Goal: Task Accomplishment & Management: Complete application form

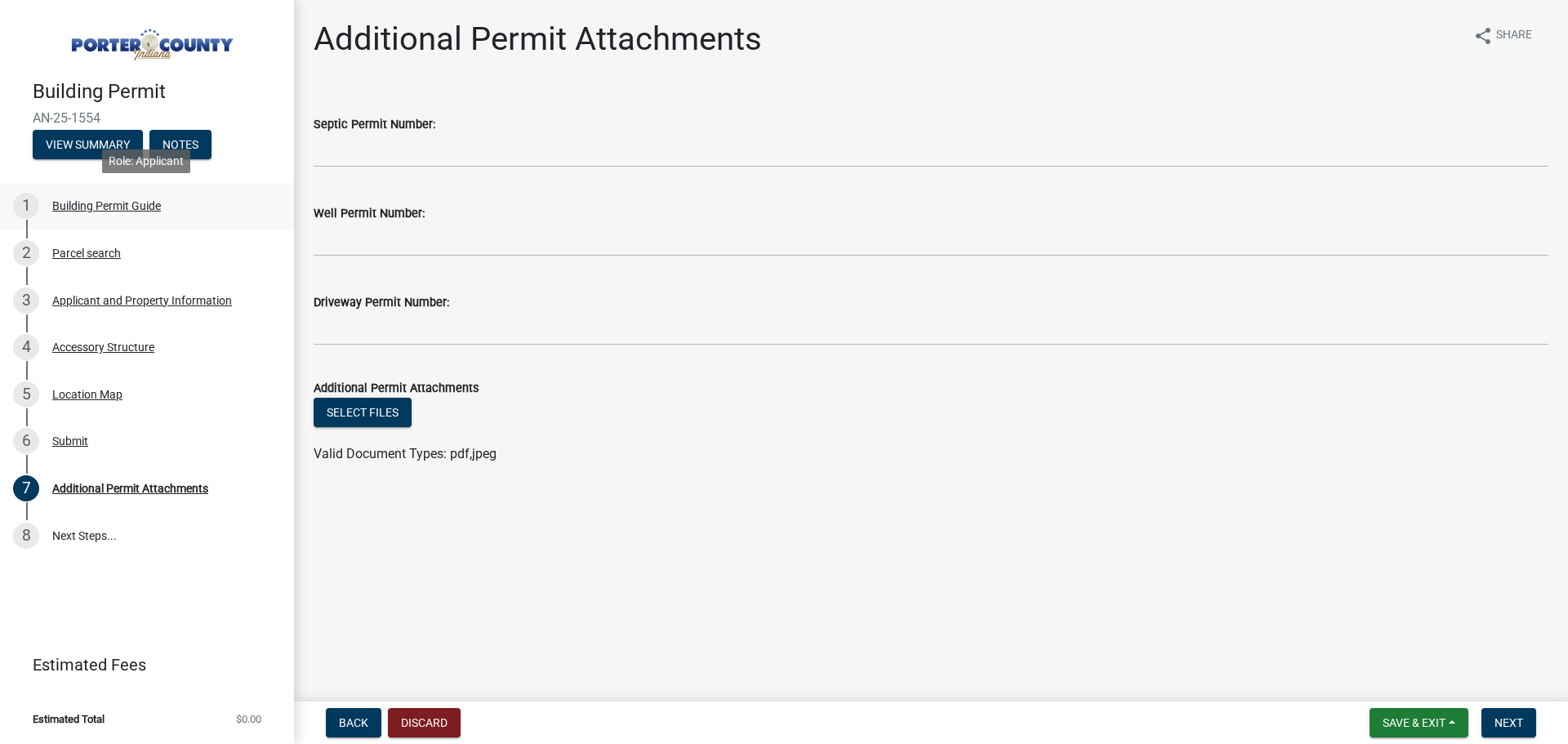
click at [89, 205] on div "Building Permit Guide" at bounding box center [106, 206] width 109 height 12
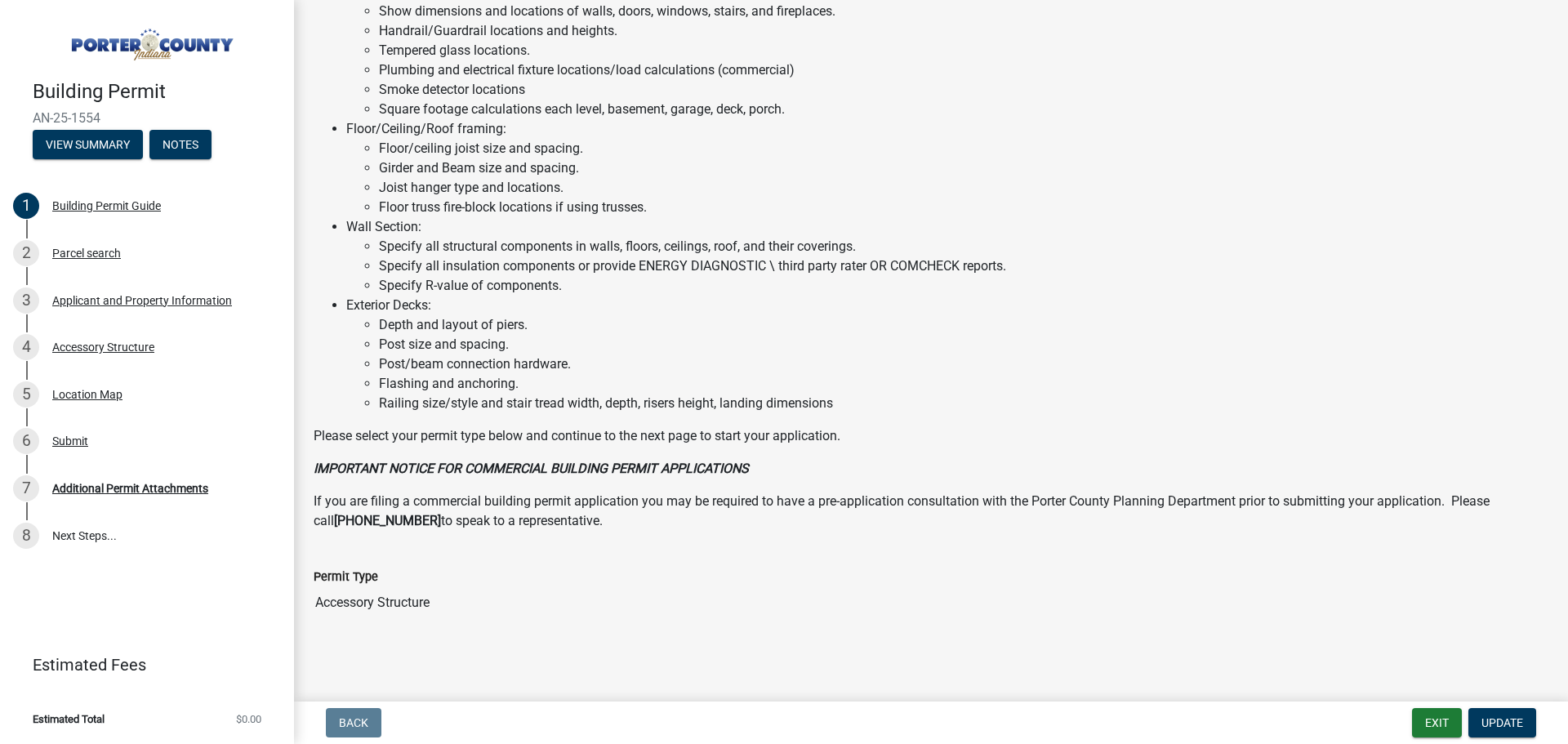
scroll to position [844, 0]
click at [1522, 725] on span "Update" at bounding box center [1501, 722] width 41 height 13
click at [95, 257] on div "Parcel search" at bounding box center [86, 253] width 68 height 12
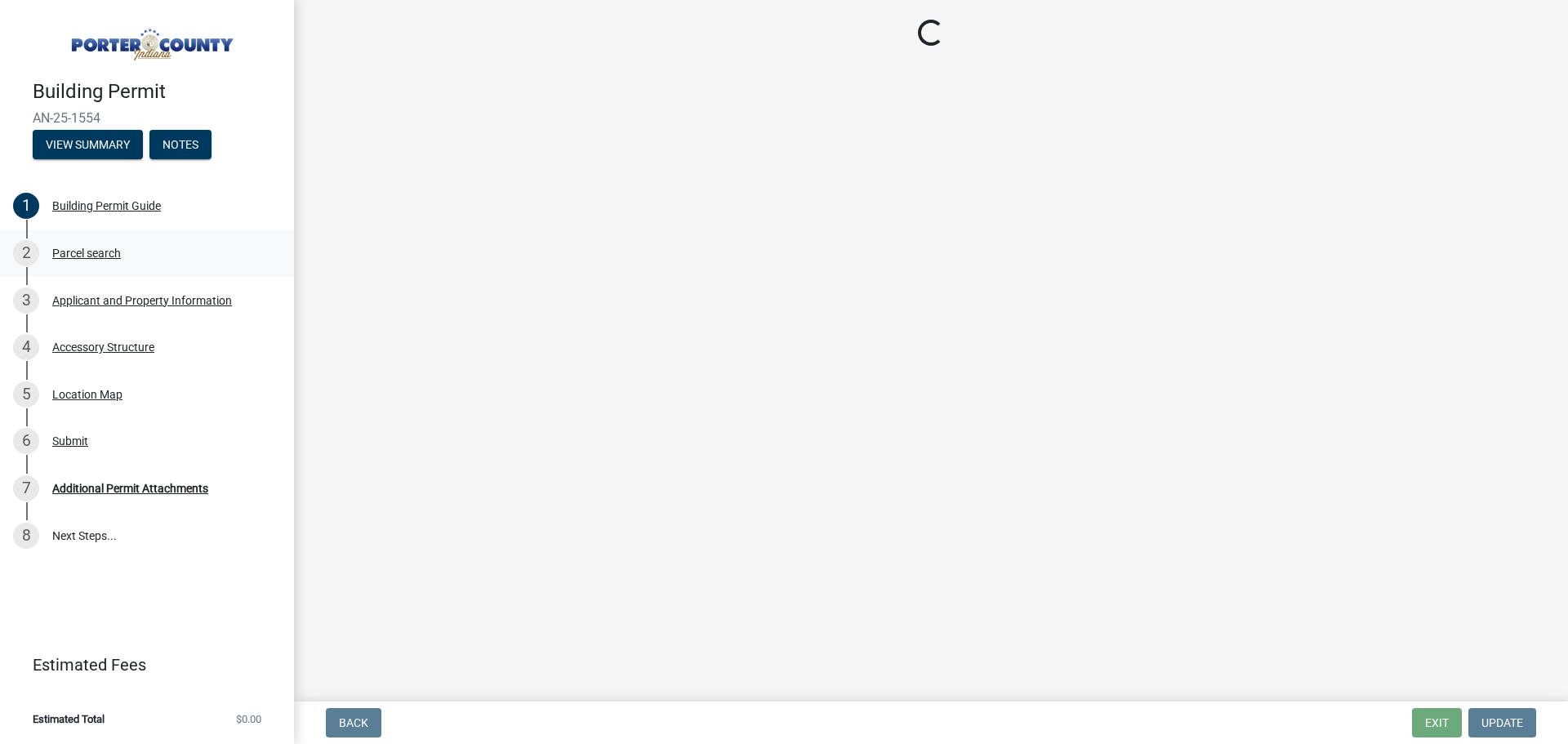
scroll to position [0, 0]
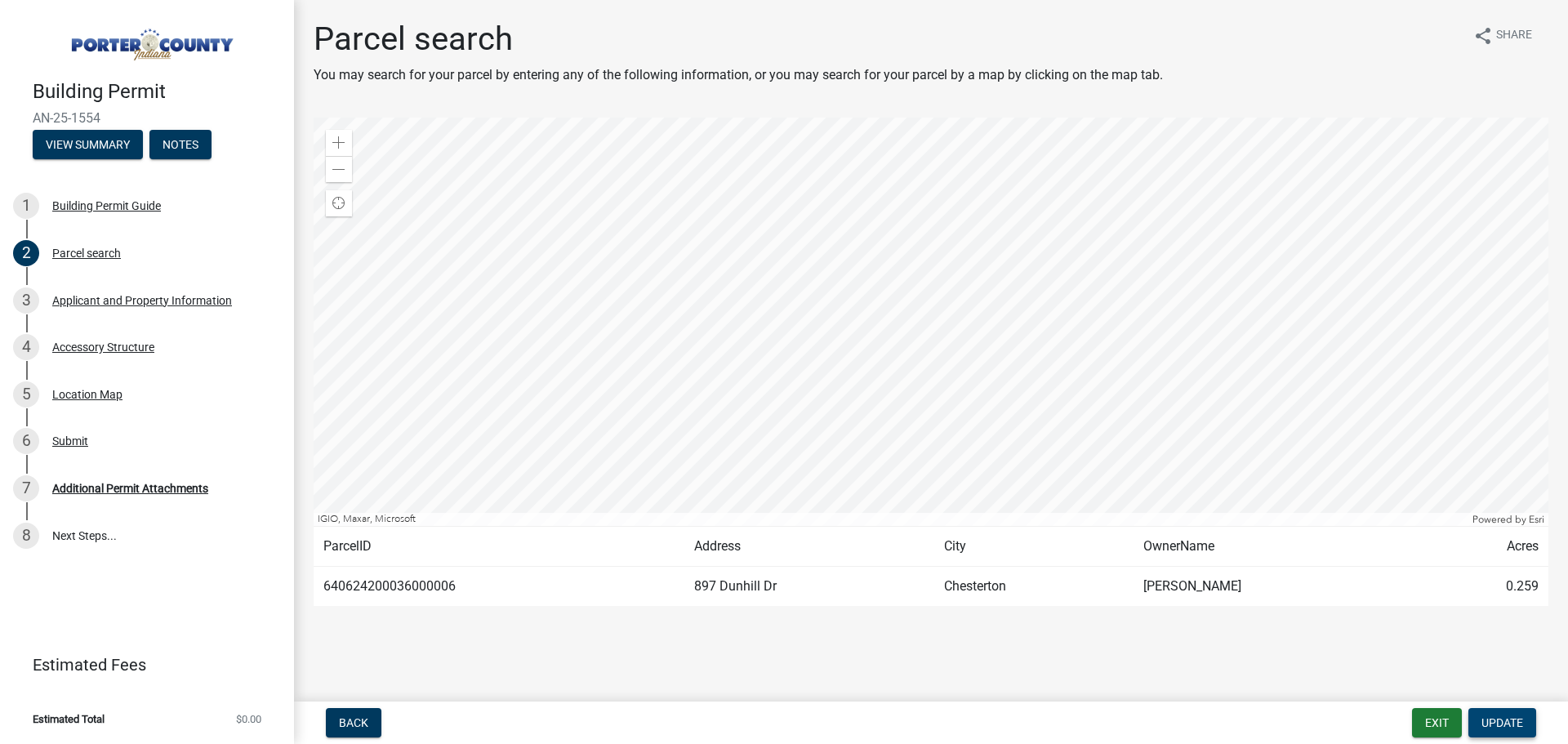
click at [1489, 727] on span "Update" at bounding box center [1501, 722] width 41 height 13
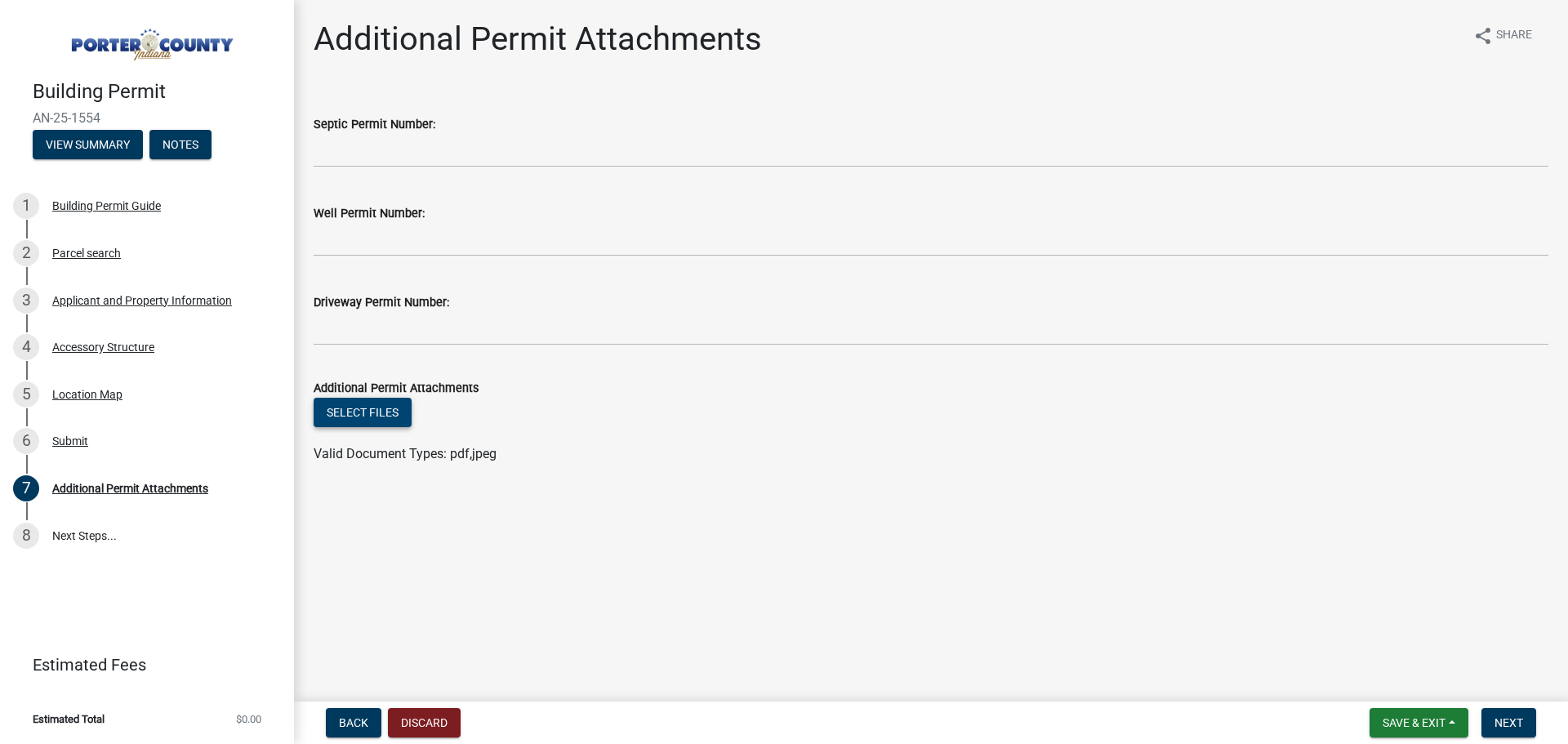
click at [365, 417] on button "Select files" at bounding box center [363, 412] width 98 height 30
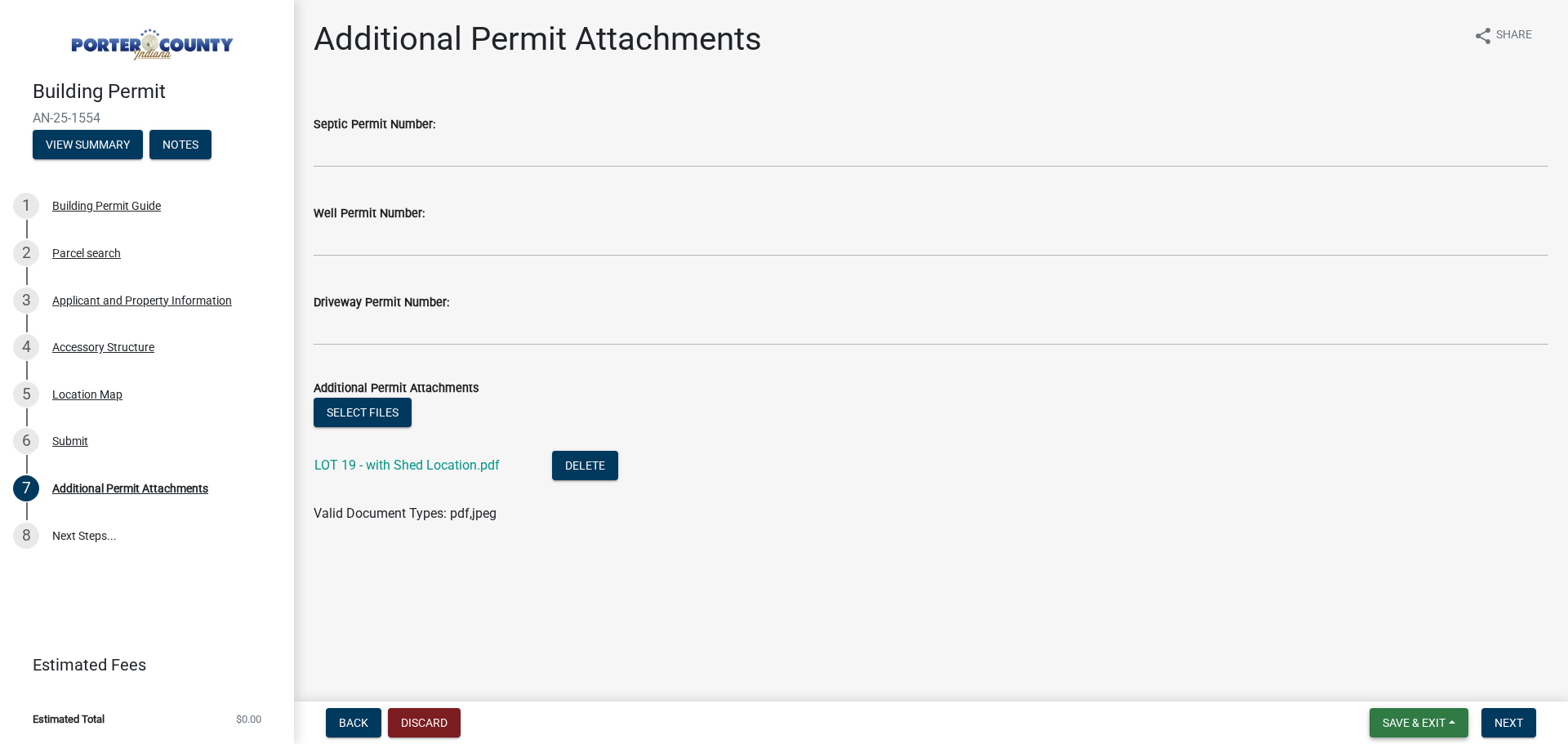
click at [1433, 725] on span "Save & Exit" at bounding box center [1414, 722] width 63 height 13
click at [1385, 638] on button "Save" at bounding box center [1403, 640] width 131 height 39
click at [73, 258] on div "Parcel search" at bounding box center [86, 253] width 68 height 12
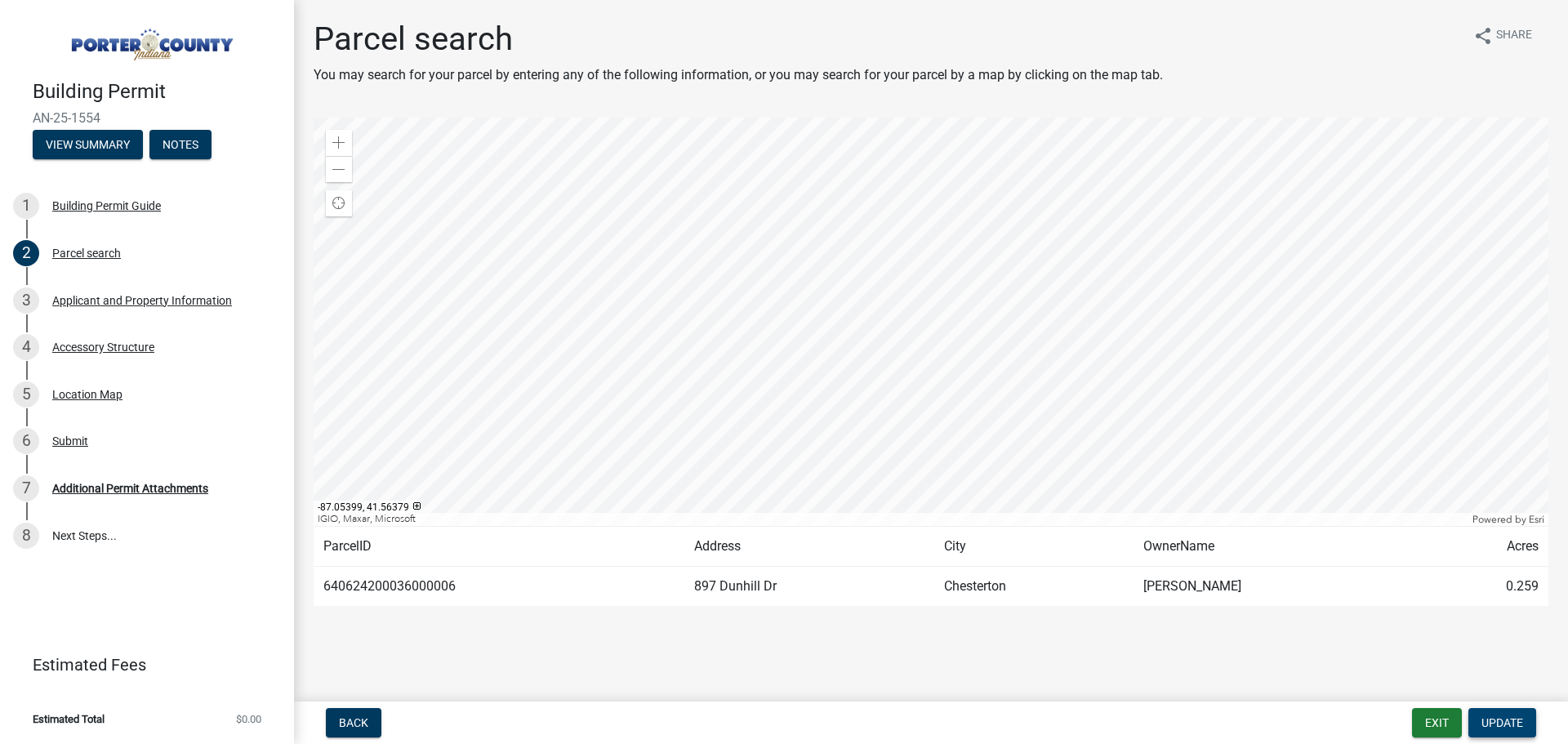
click at [1503, 723] on span "Update" at bounding box center [1501, 722] width 41 height 13
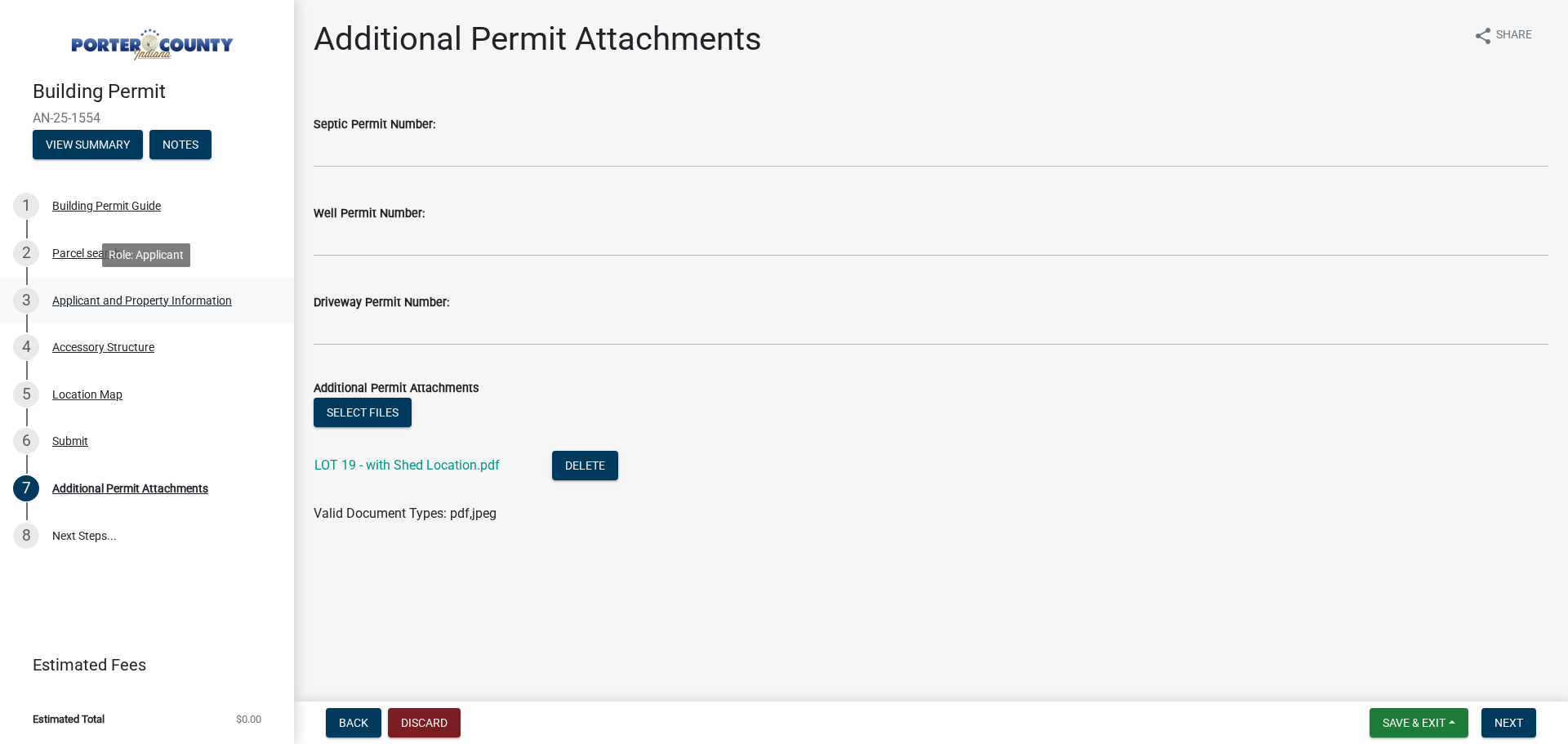
click at [100, 304] on div "Applicant and Property Information" at bounding box center [142, 300] width 180 height 12
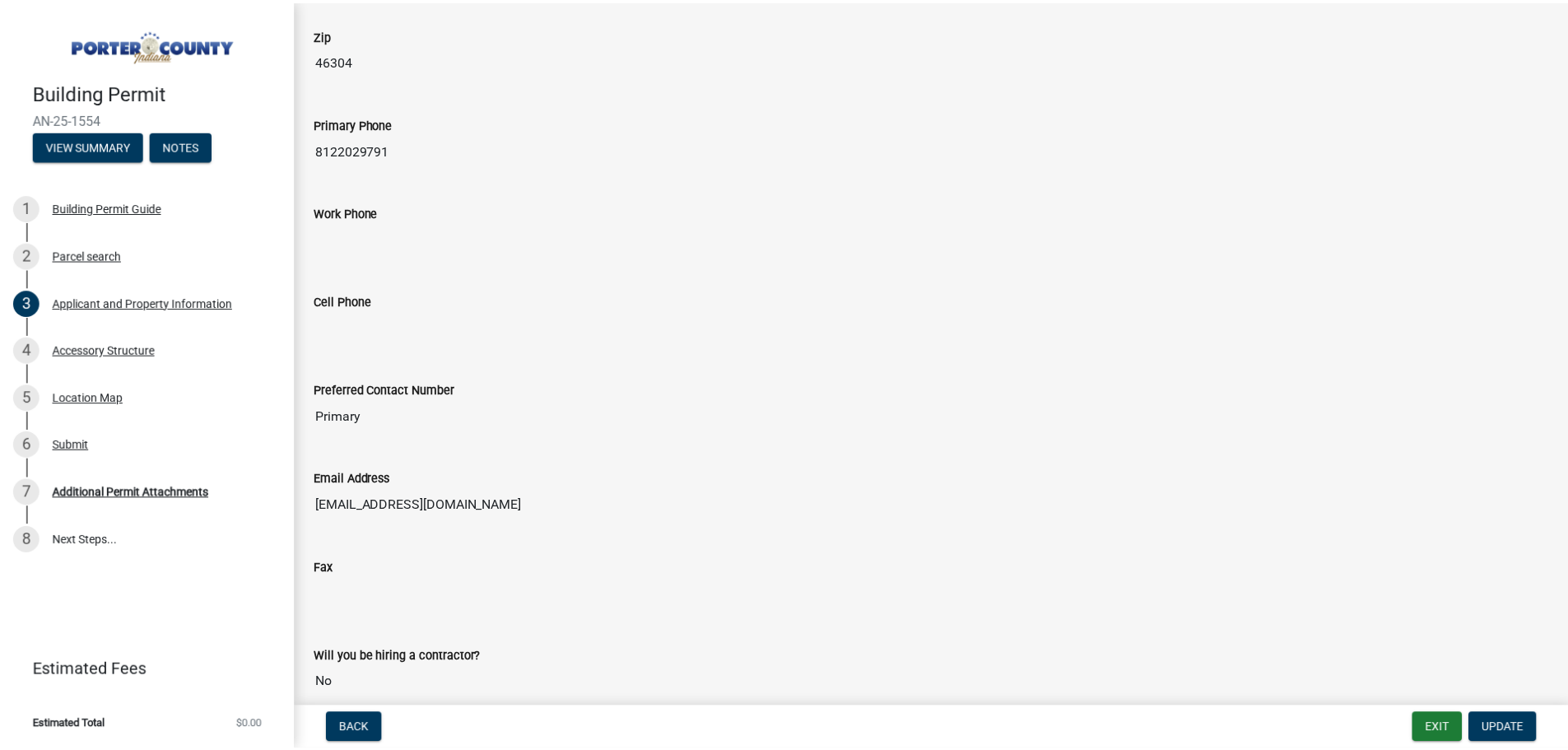
scroll to position [1975, 0]
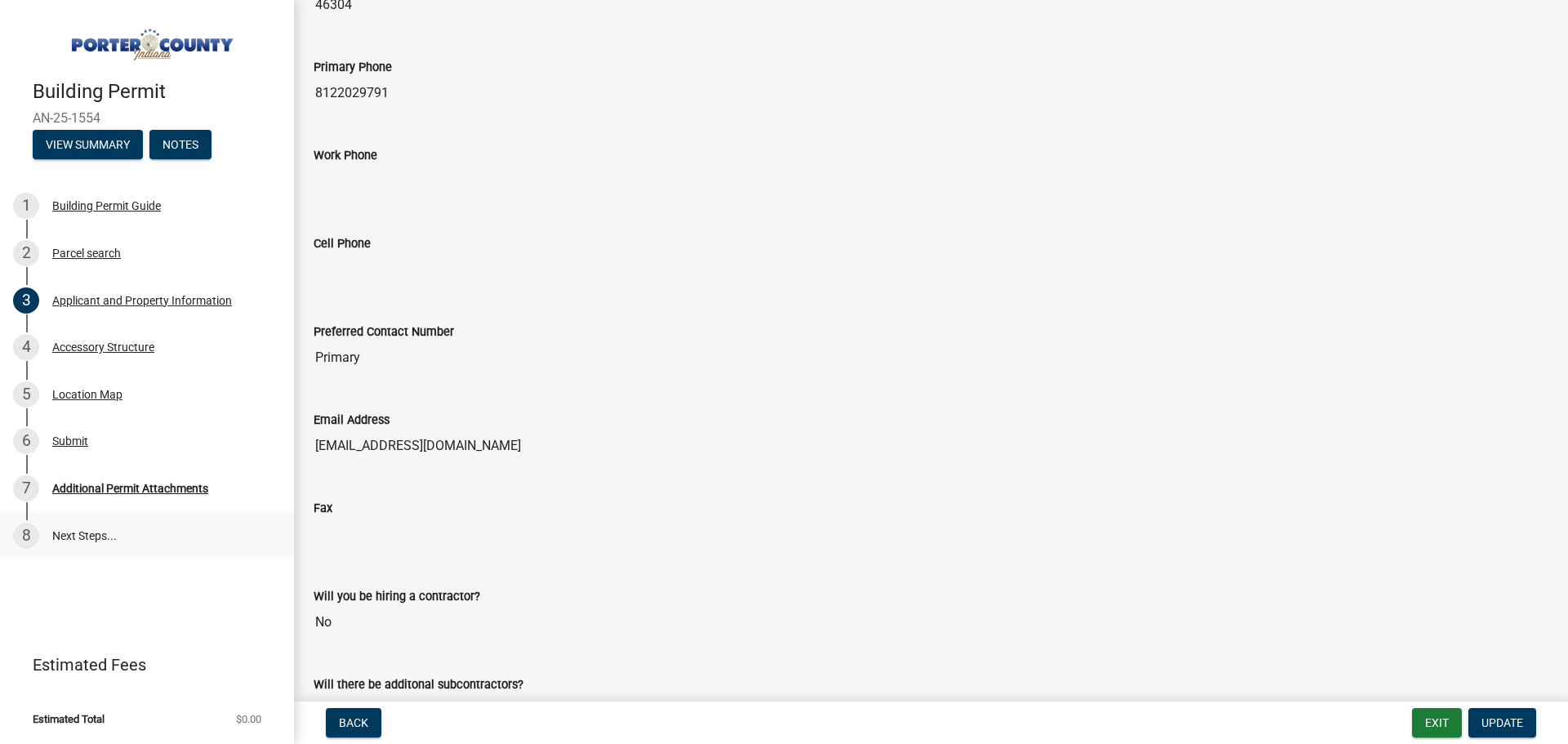
click at [89, 520] on link "8 Next Steps..." at bounding box center [147, 536] width 294 height 47
click at [99, 530] on link "8 Next Steps..." at bounding box center [147, 536] width 294 height 47
click at [1502, 720] on span "Update" at bounding box center [1501, 722] width 41 height 13
click at [1426, 720] on button "Exit" at bounding box center [1436, 722] width 50 height 30
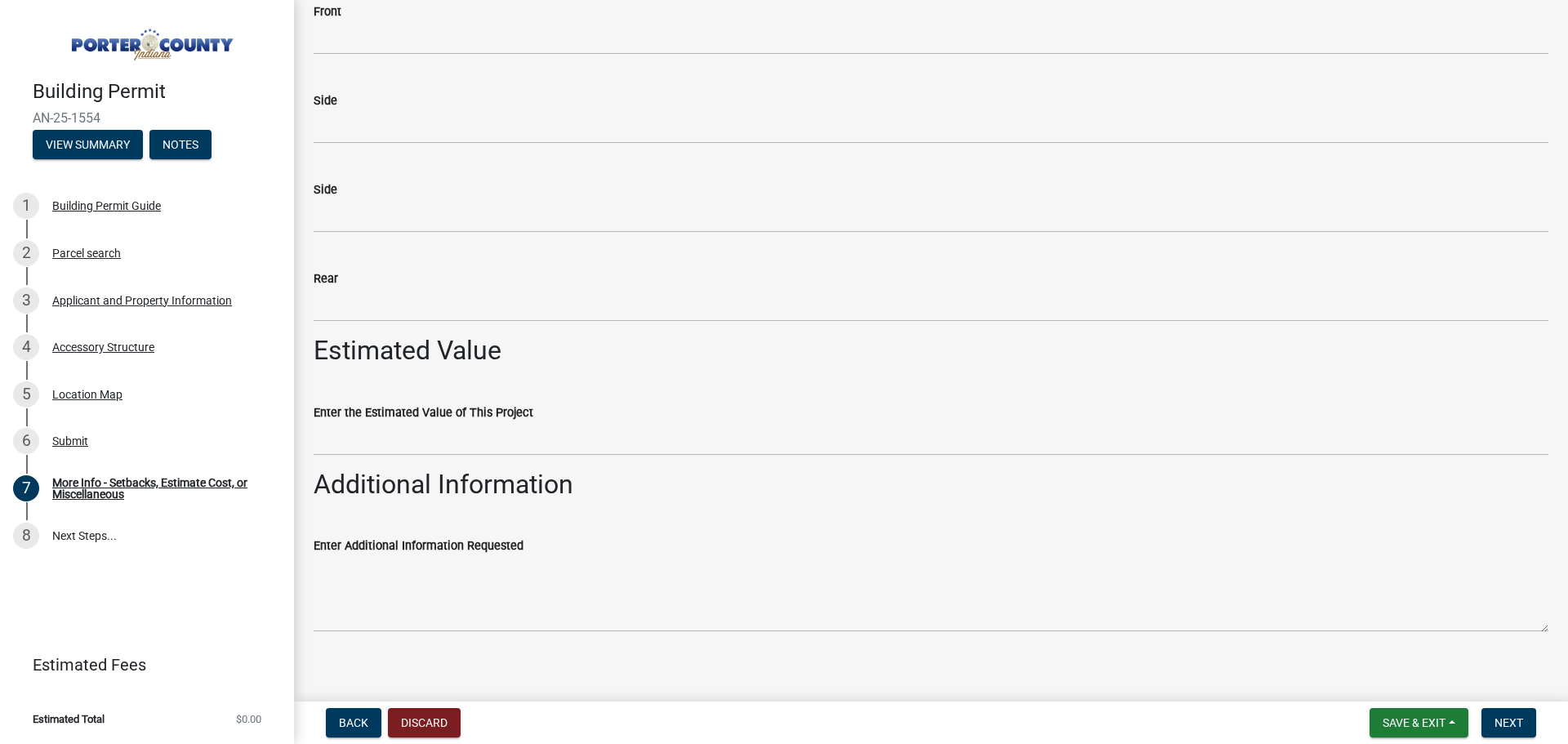
scroll to position [170, 0]
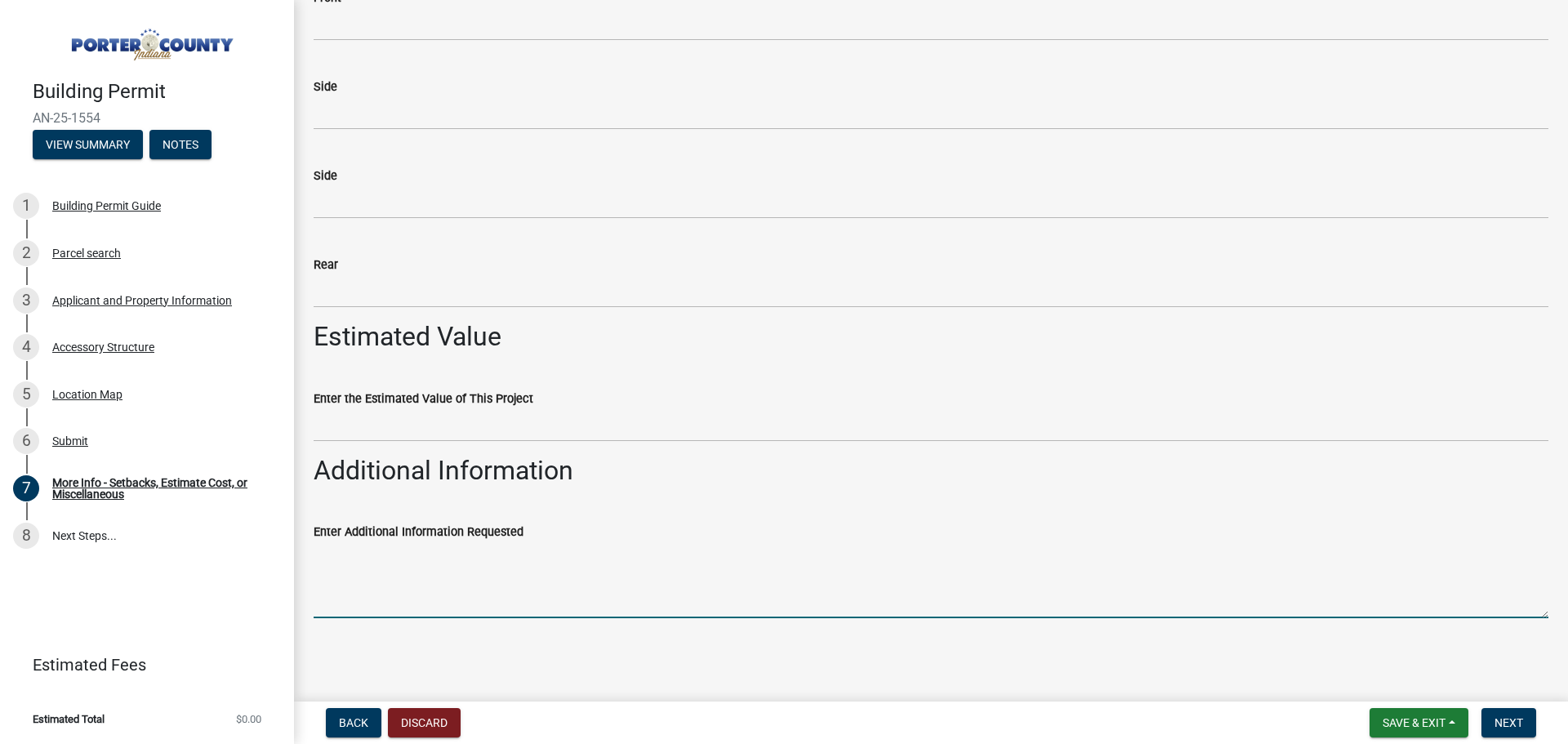
click at [375, 594] on textarea "Enter Additional Information Requested" at bounding box center [931, 580] width 1235 height 77
type textarea "Sunrise Structures, Inc."
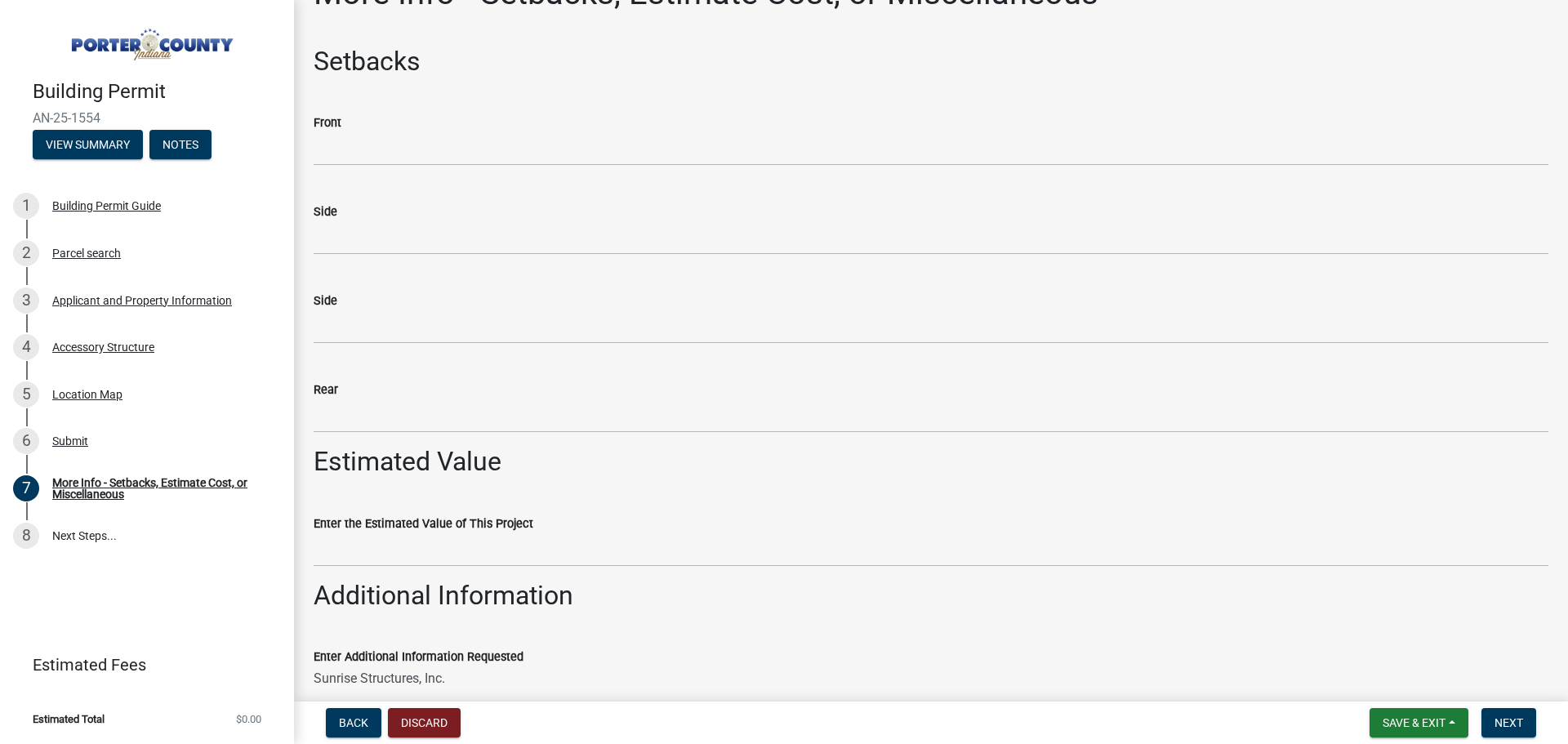
scroll to position [0, 0]
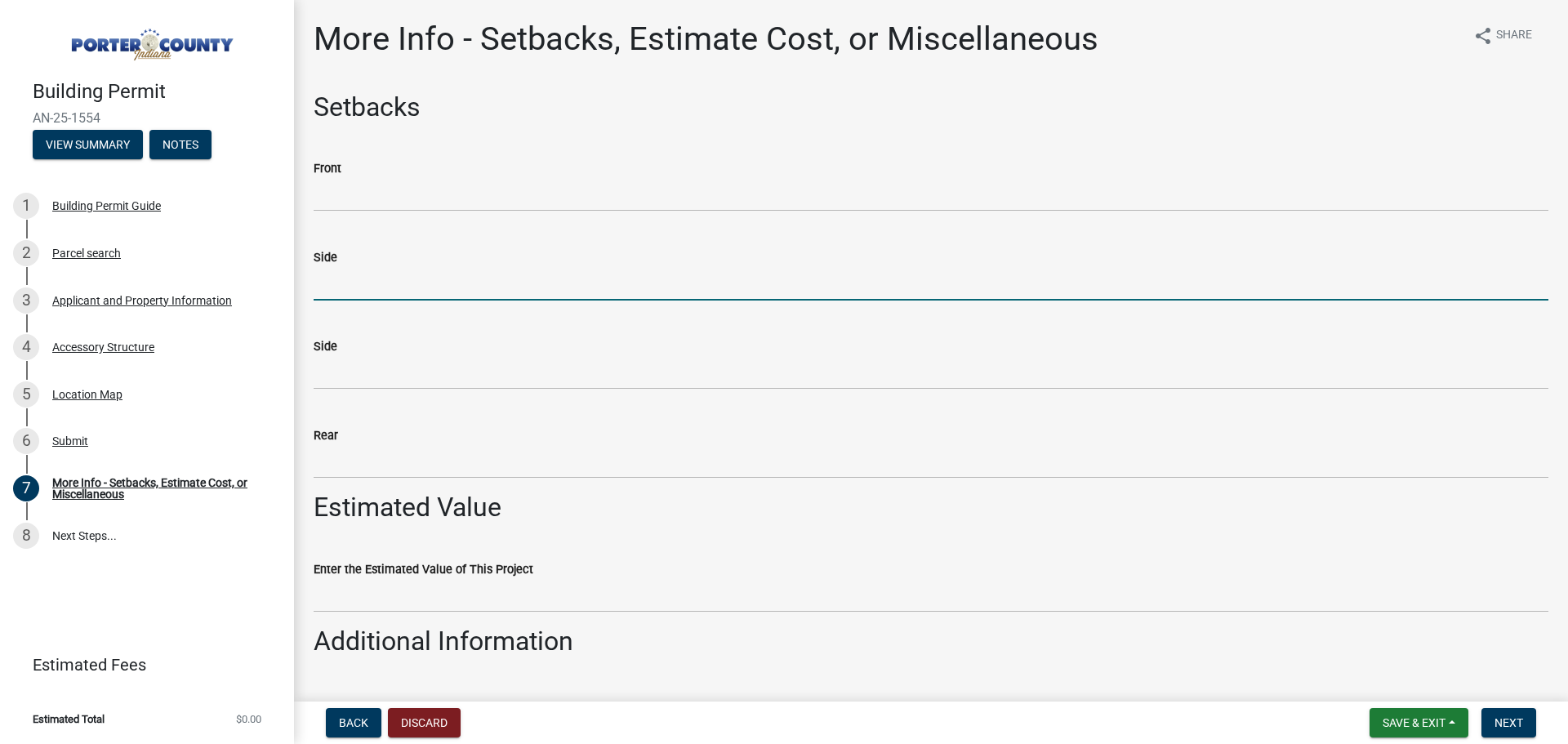
click at [356, 279] on input "Side" at bounding box center [931, 283] width 1235 height 34
type input "5'"
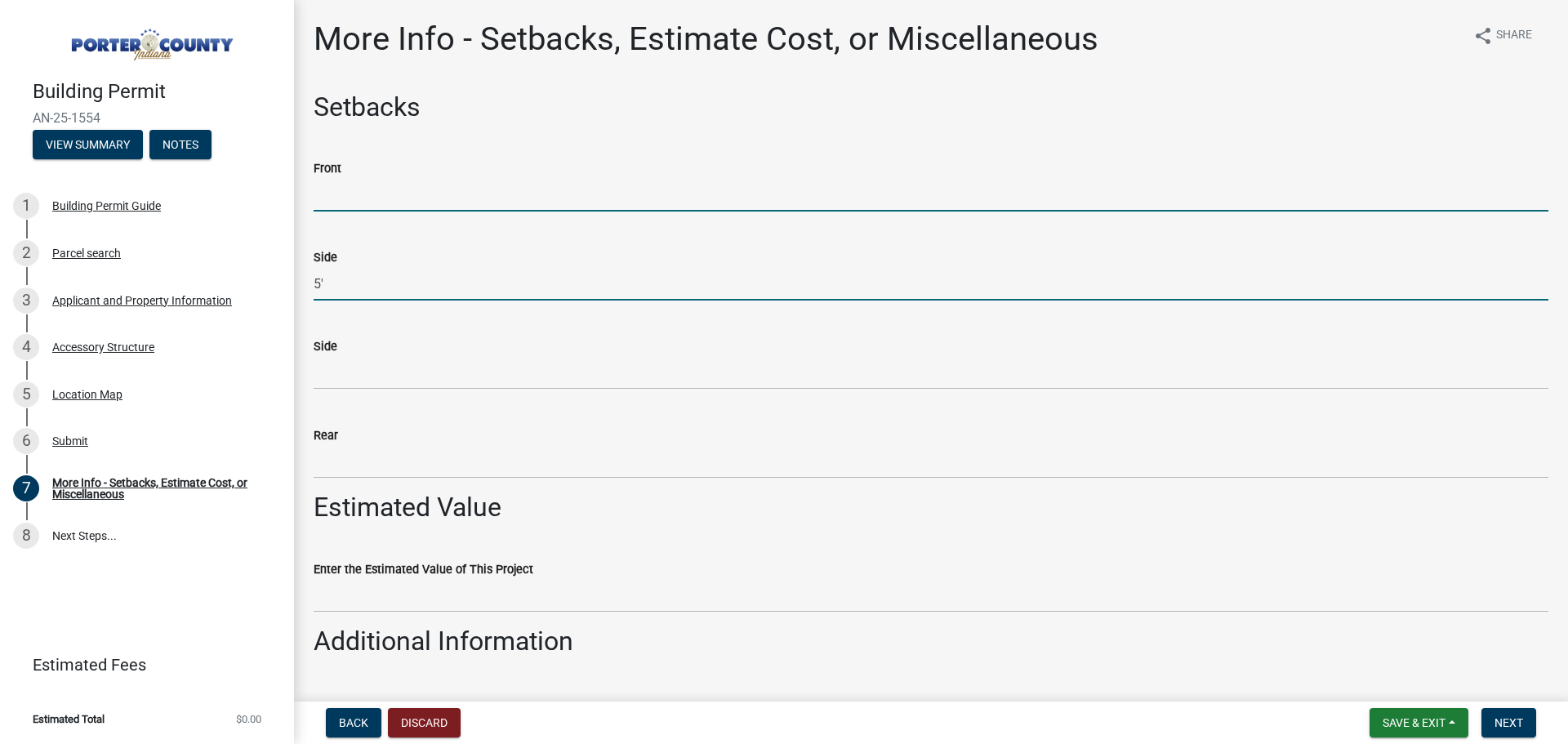
click at [324, 186] on input "Front" at bounding box center [931, 195] width 1235 height 34
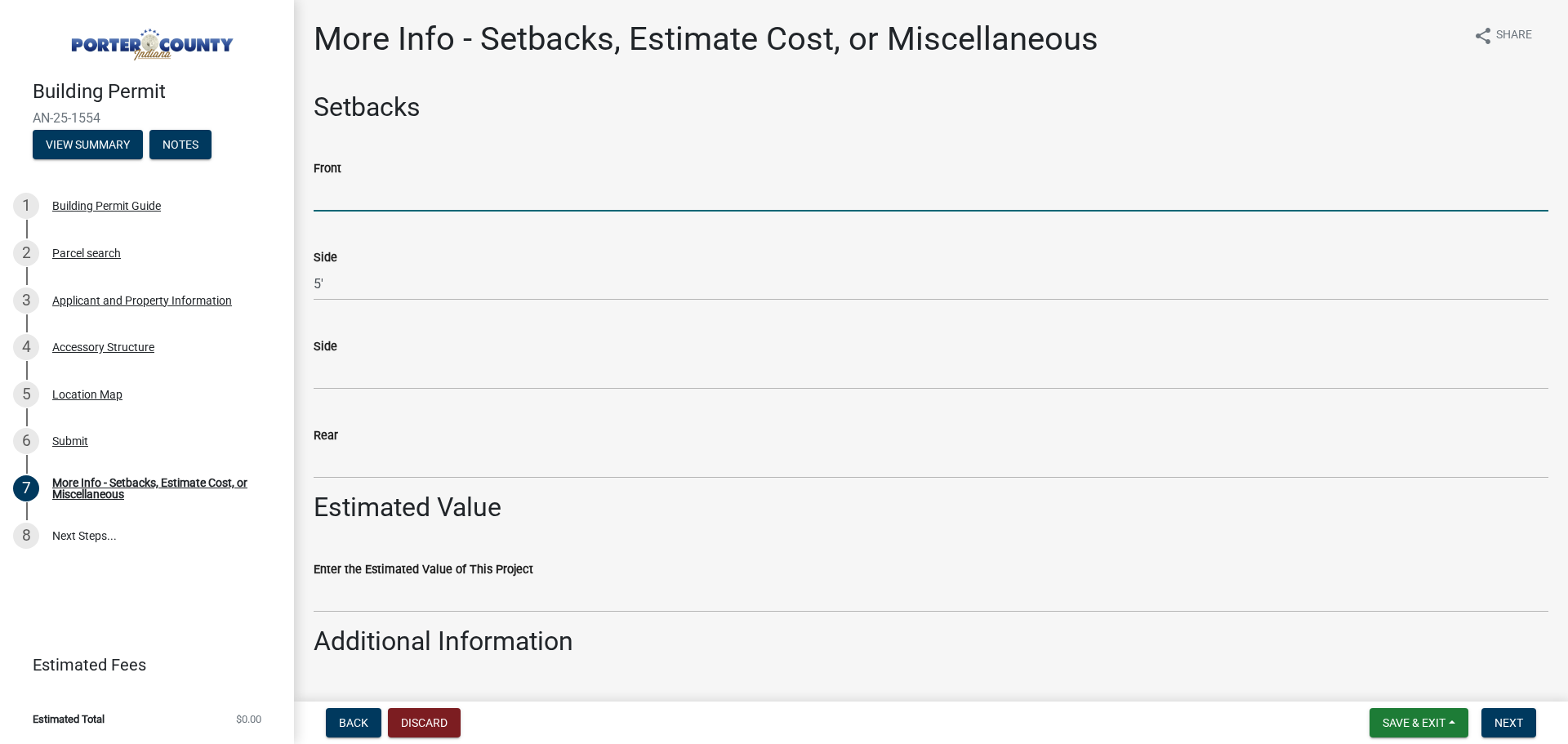
click at [340, 191] on input "Front" at bounding box center [931, 195] width 1235 height 34
type input "108' 8""
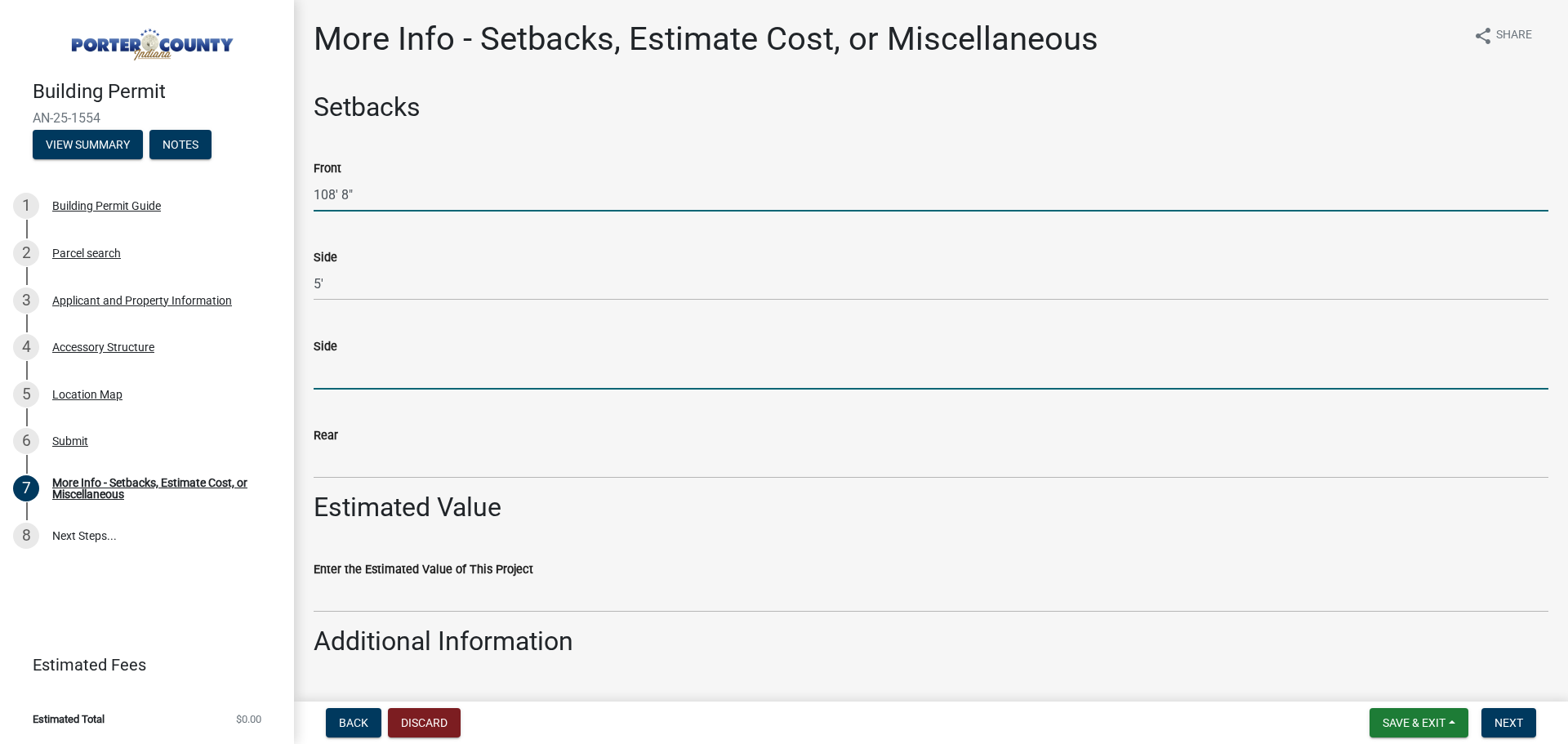
click at [340, 367] on input "Side" at bounding box center [931, 373] width 1235 height 34
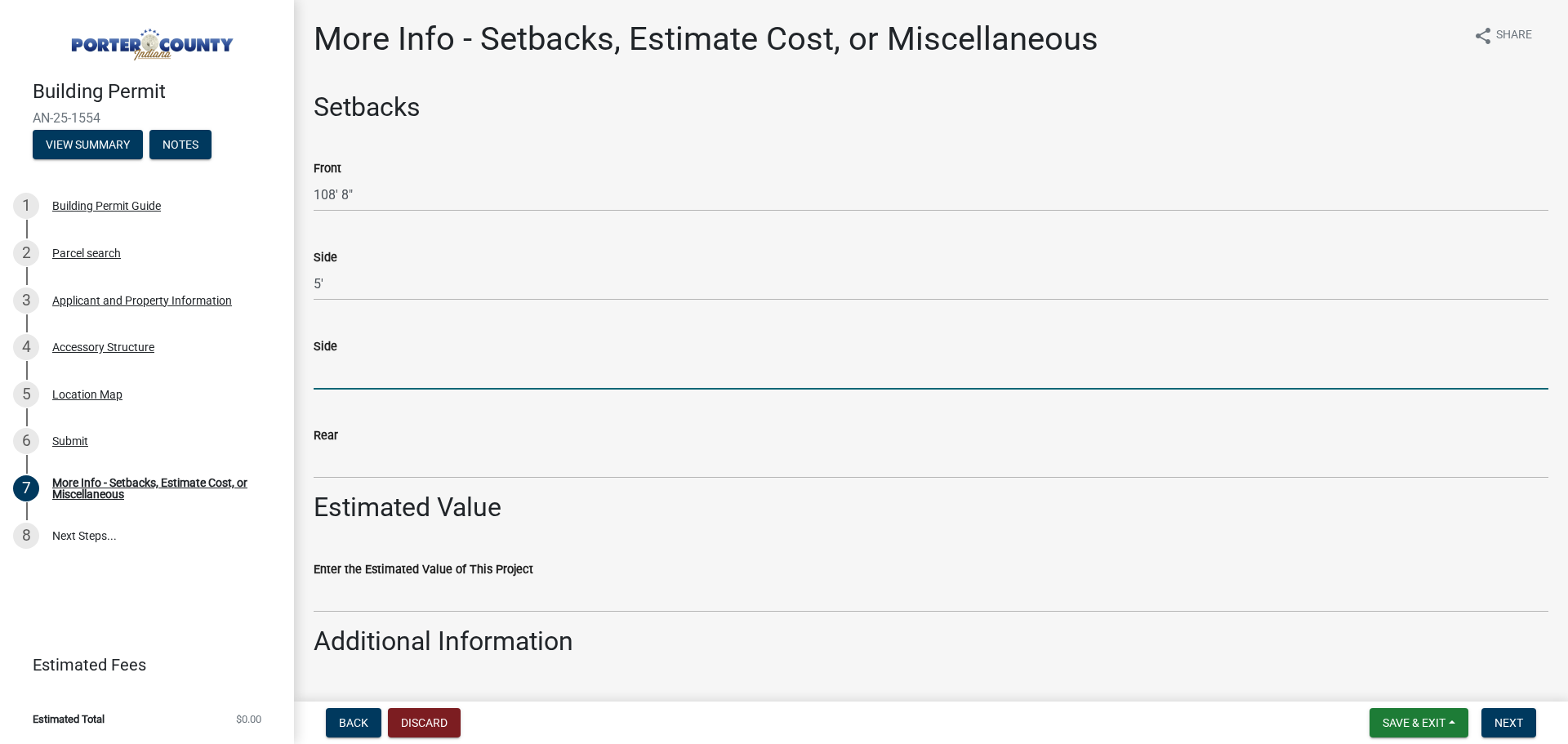
click at [357, 365] on input "Side" at bounding box center [931, 373] width 1235 height 34
type input "62'8""
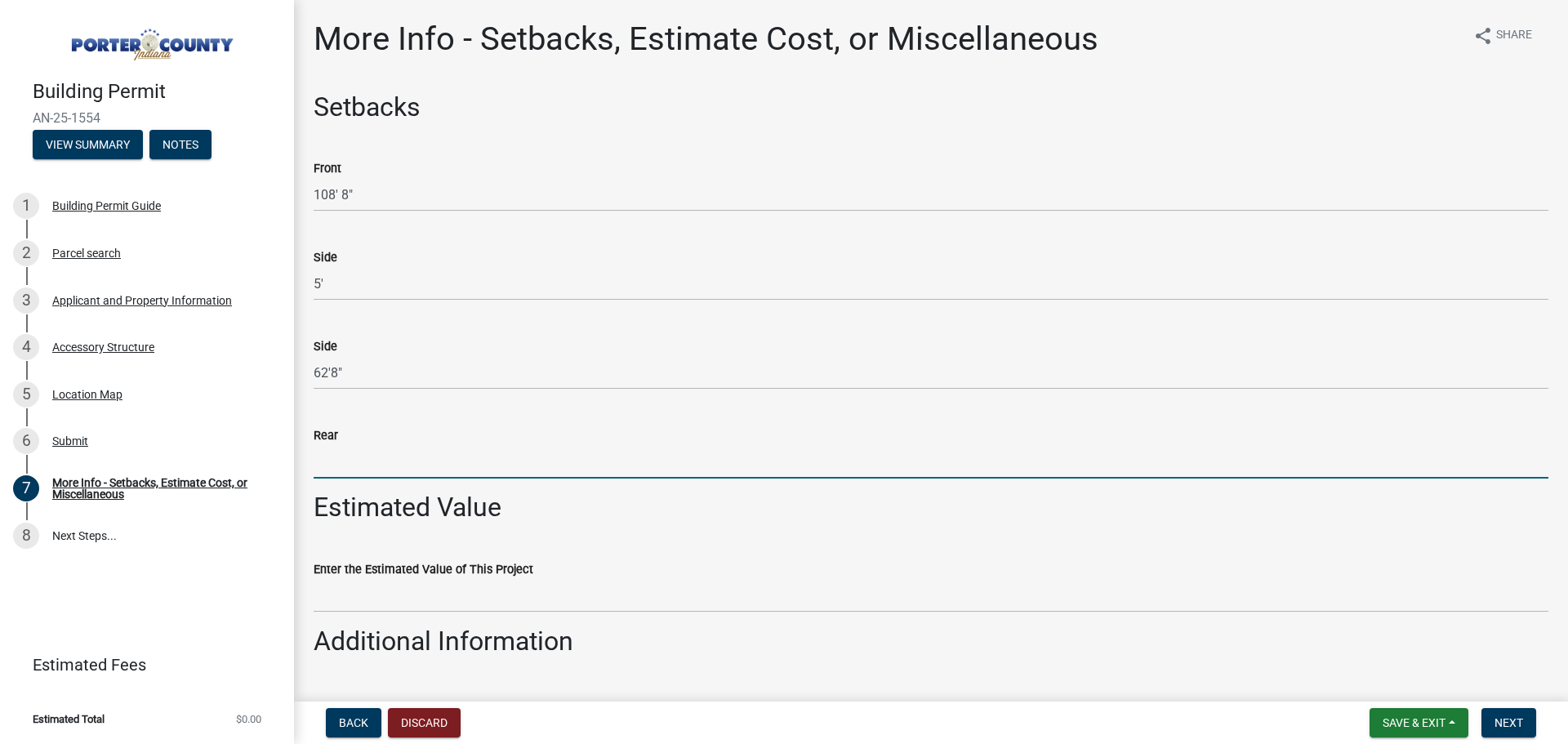
click at [351, 456] on input "Rear" at bounding box center [931, 461] width 1235 height 34
type input "5'-0""
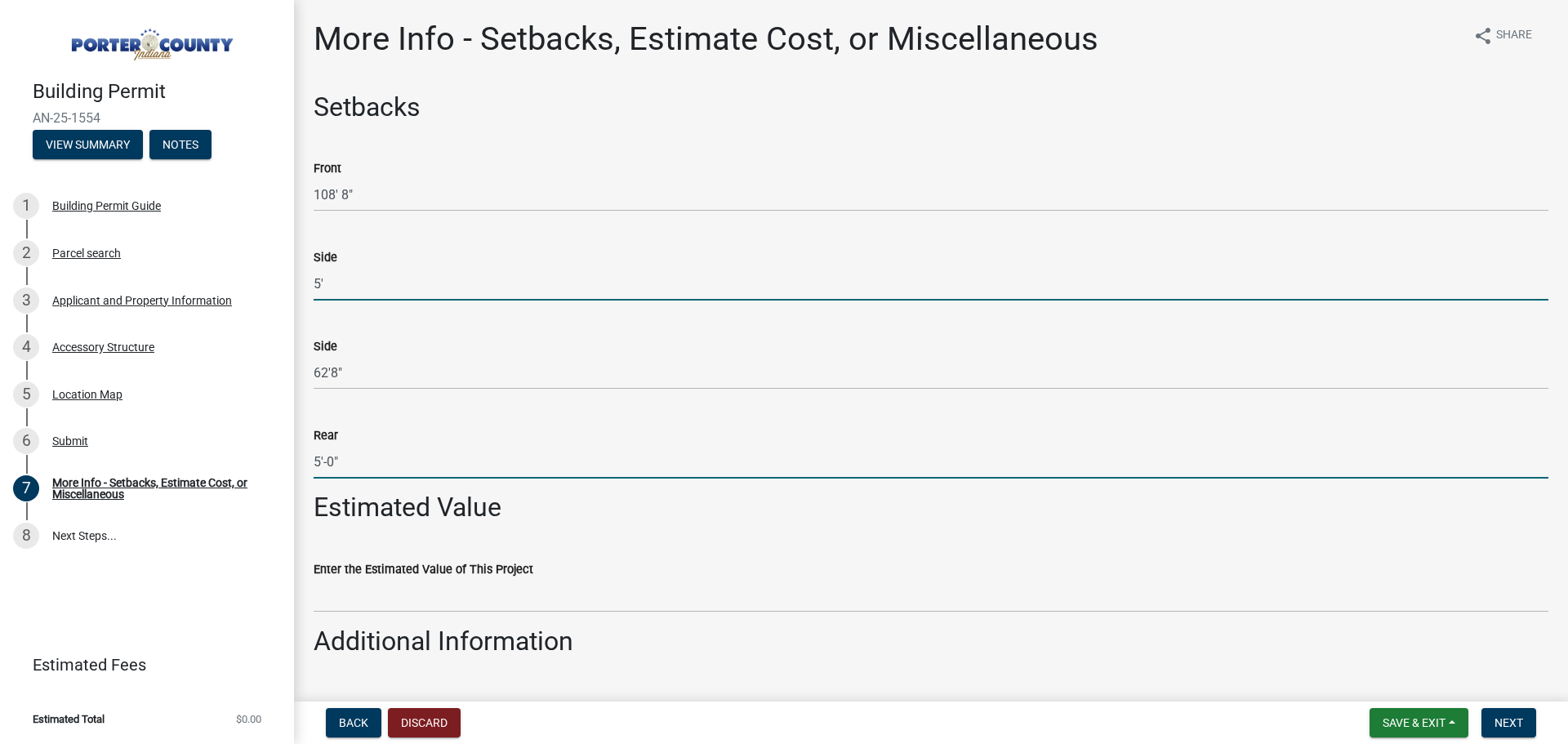
click at [334, 281] on input "5'" at bounding box center [931, 283] width 1235 height 34
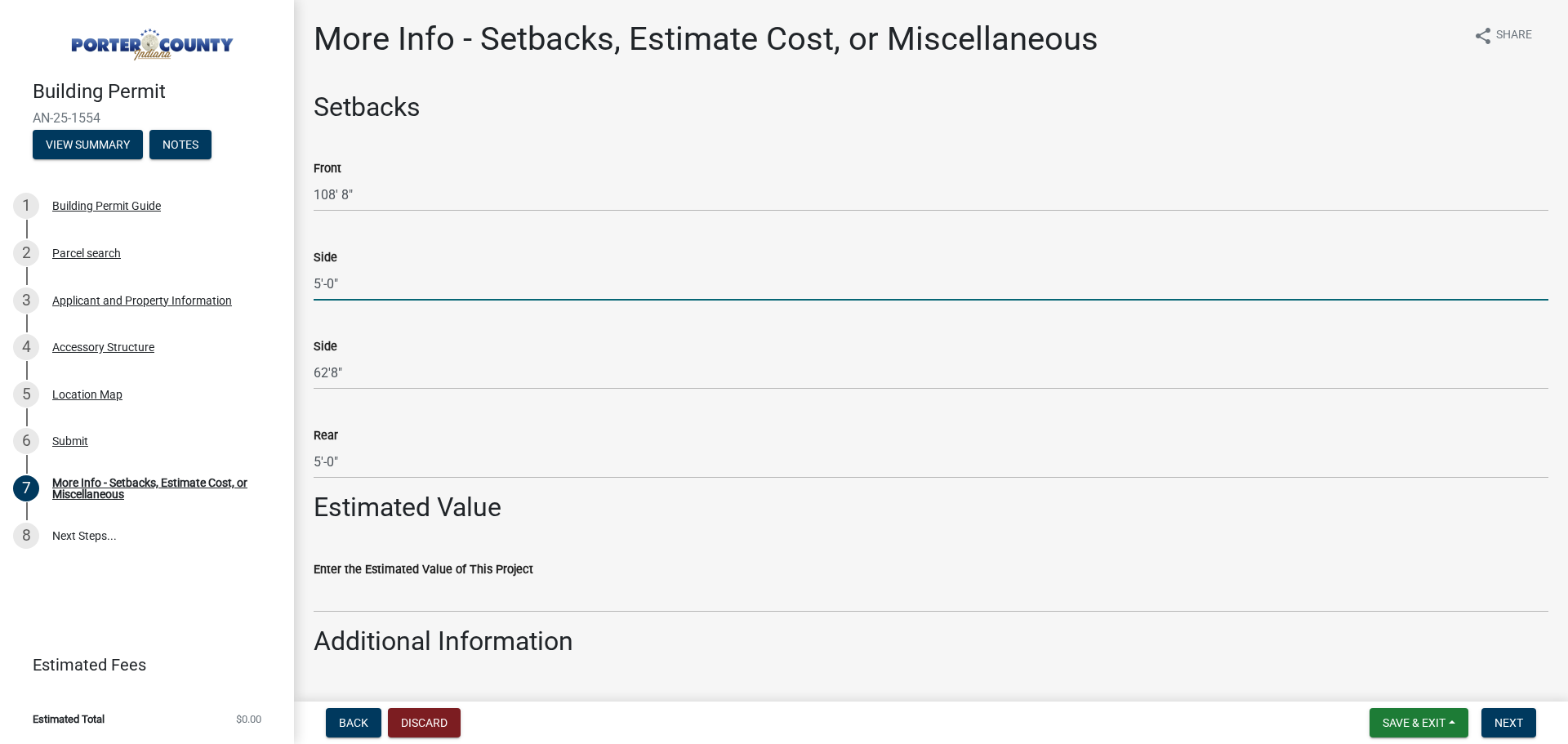
type input "5'-0""
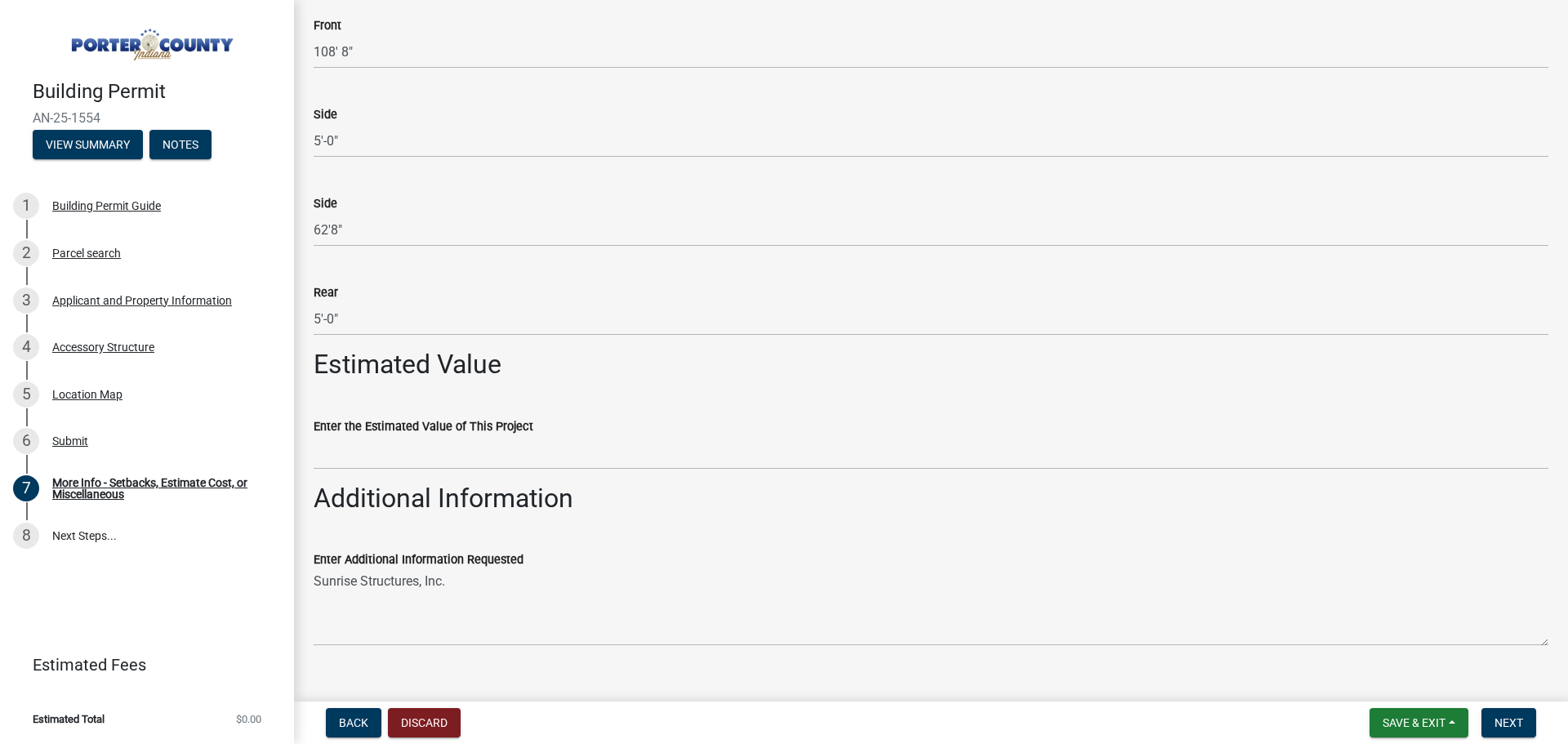
scroll to position [164, 0]
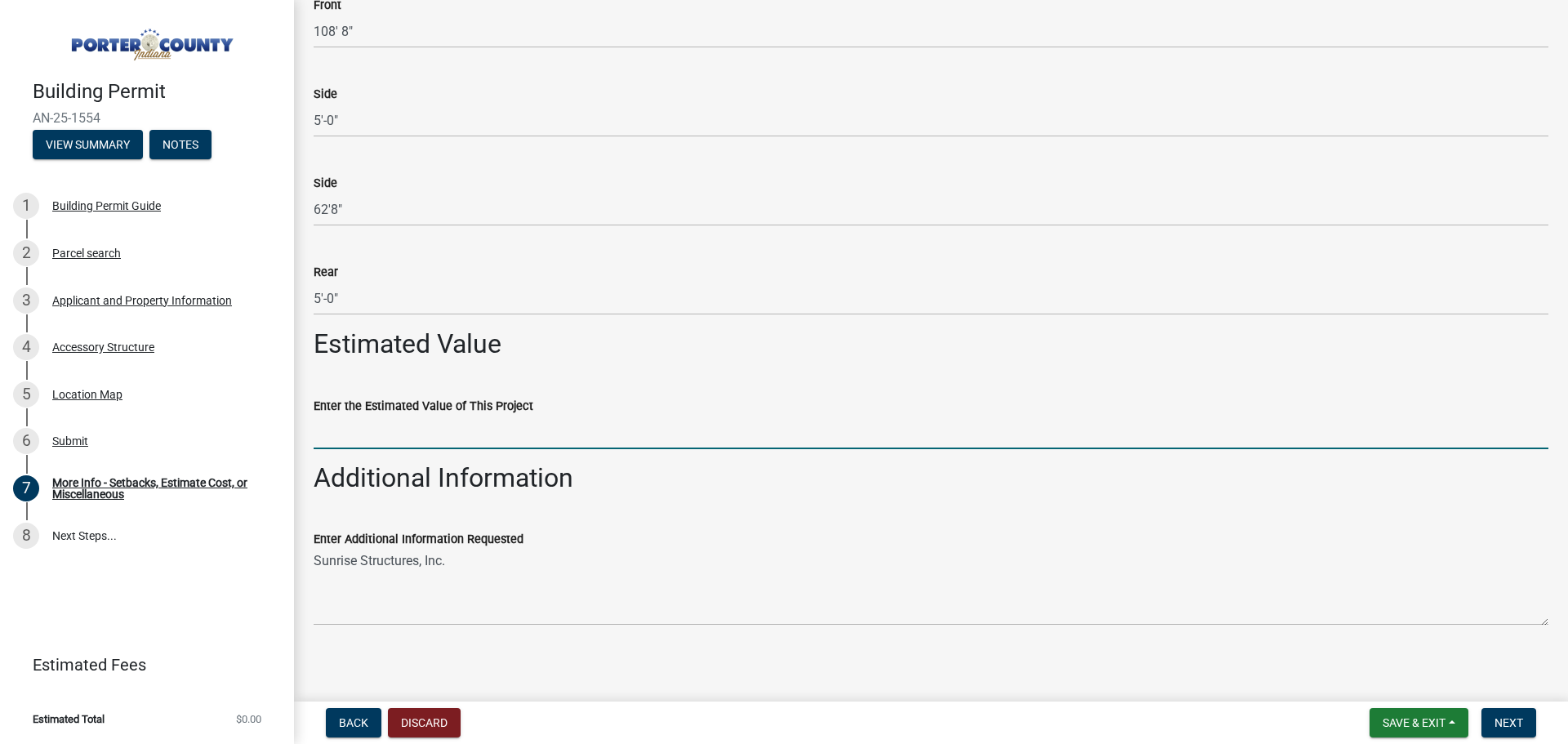
click at [377, 435] on input "Enter the Estimated Value of This Project" at bounding box center [931, 433] width 1235 height 34
type input "9"
type input "$9,427.00"
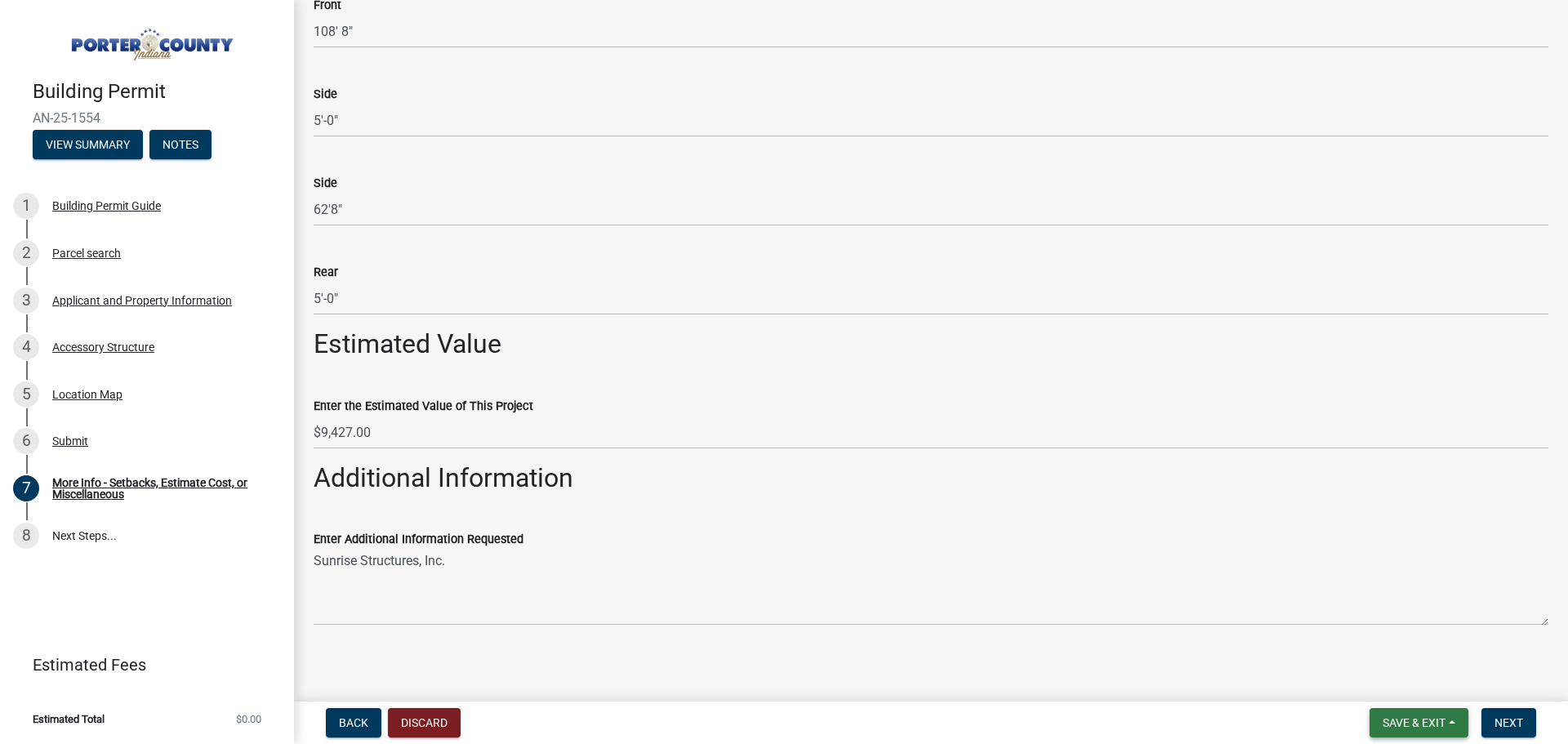
click at [1425, 729] on span "Save & Exit" at bounding box center [1414, 722] width 63 height 13
drag, startPoint x: 1378, startPoint y: 644, endPoint x: 1396, endPoint y: 687, distance: 46.6
click at [1396, 687] on div "Save Save & Exit" at bounding box center [1403, 660] width 131 height 91
click at [1405, 716] on button "Save & Exit" at bounding box center [1419, 722] width 99 height 30
click at [1381, 649] on button "Save" at bounding box center [1403, 640] width 131 height 39
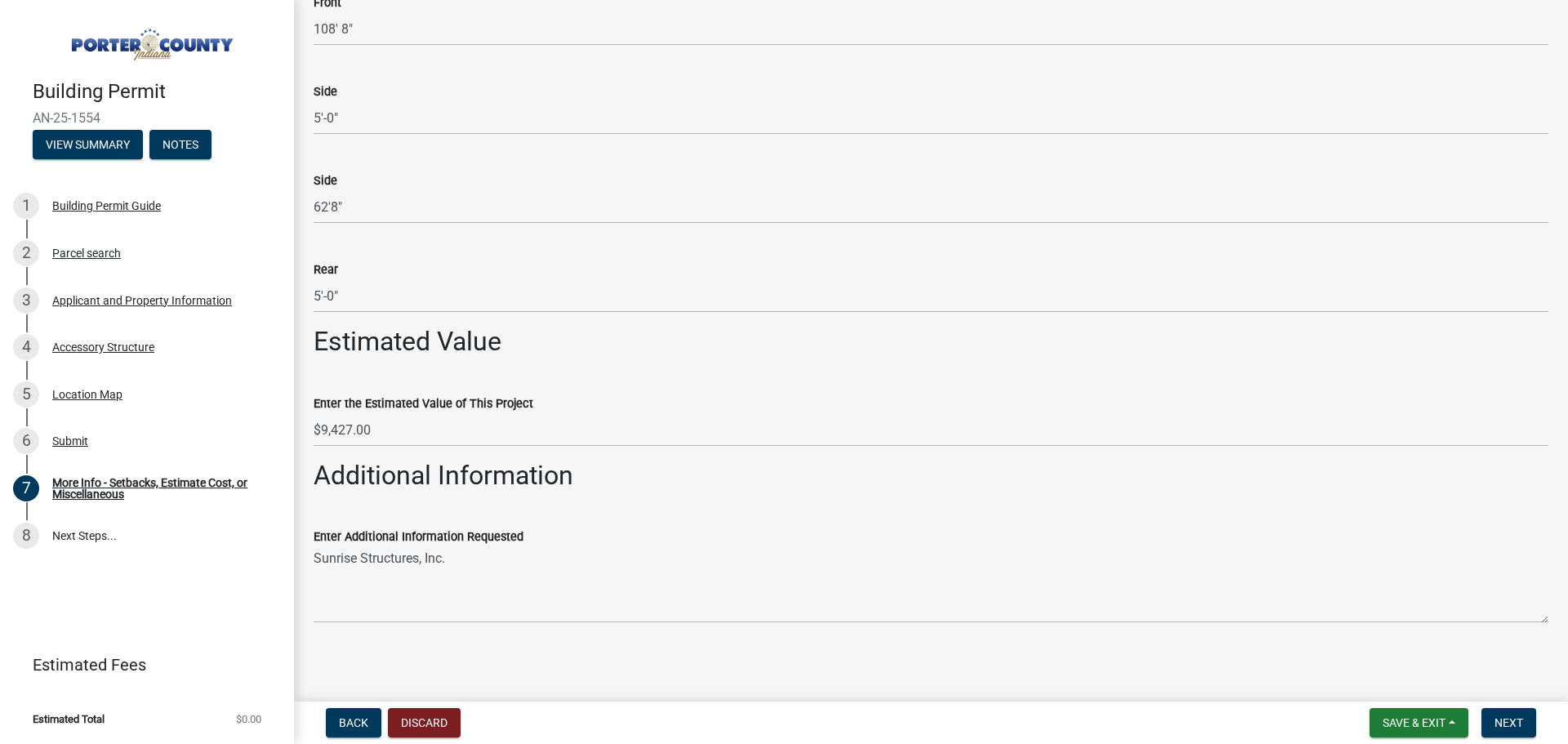
scroll to position [170, 0]
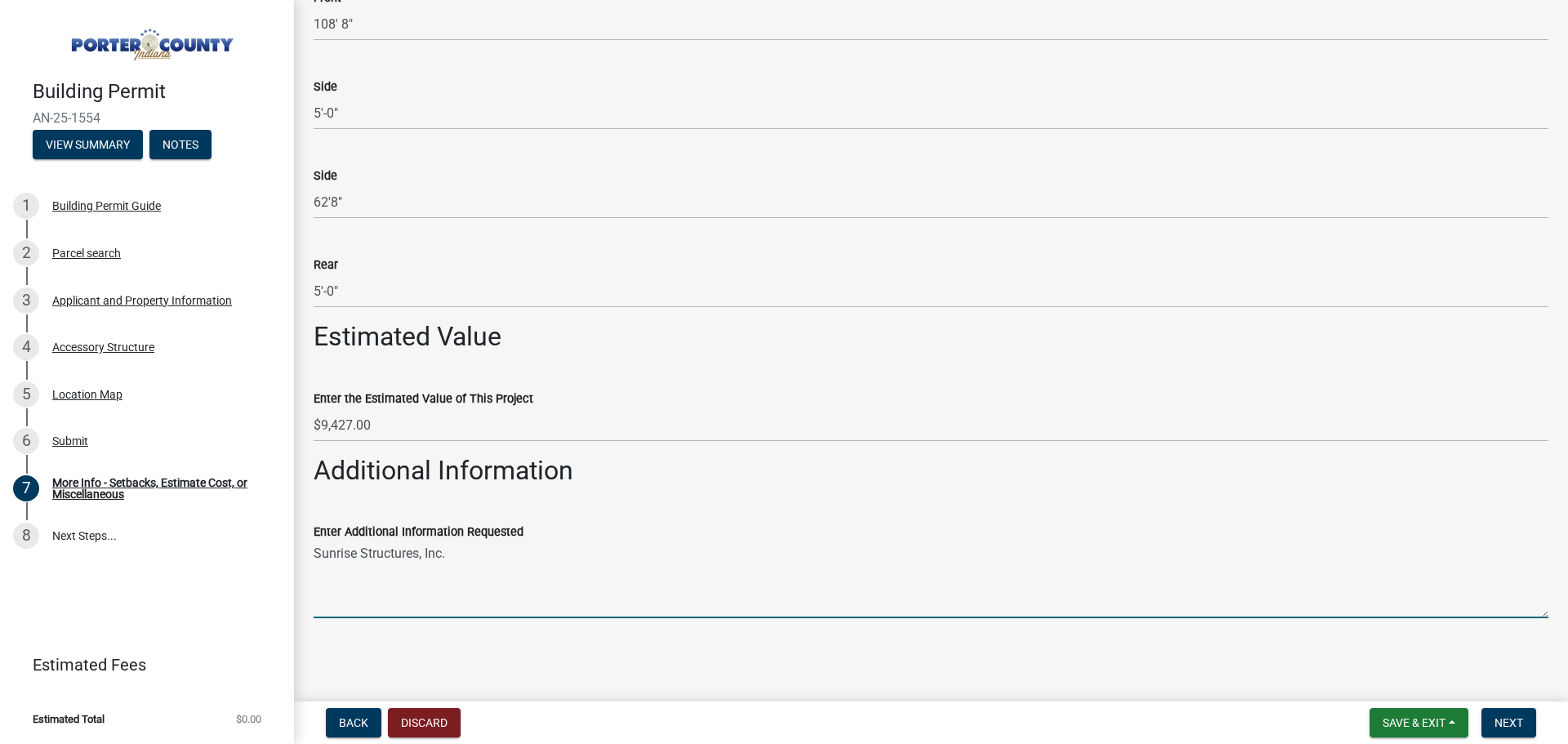
click at [457, 558] on textarea "Sunrise Structures, Inc." at bounding box center [931, 580] width 1235 height 77
type textarea "Sunrise Structures, Inc. ([DOMAIN_NAME])"
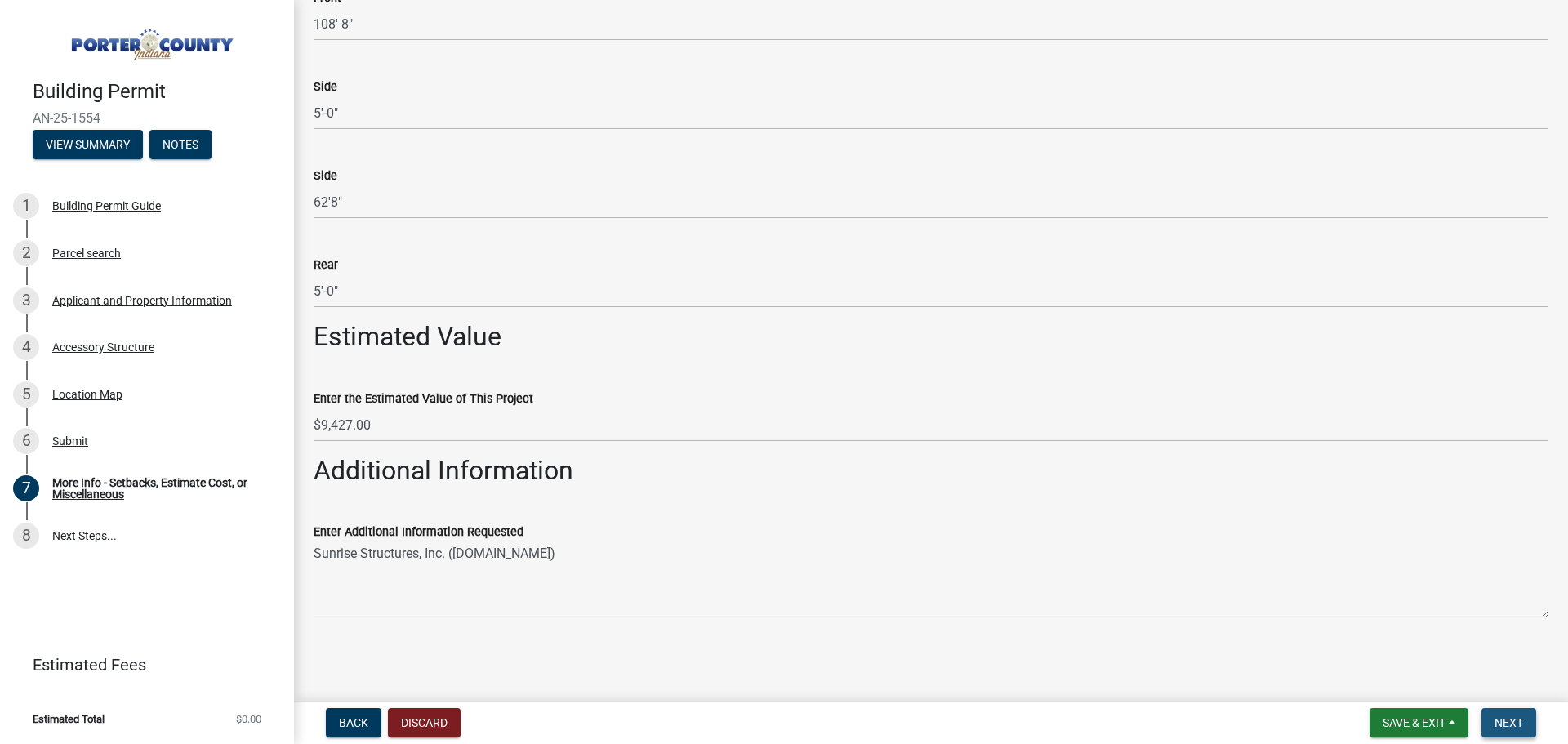
click at [1498, 710] on button "Next" at bounding box center [1508, 722] width 55 height 30
